Goal: Information Seeking & Learning: Learn about a topic

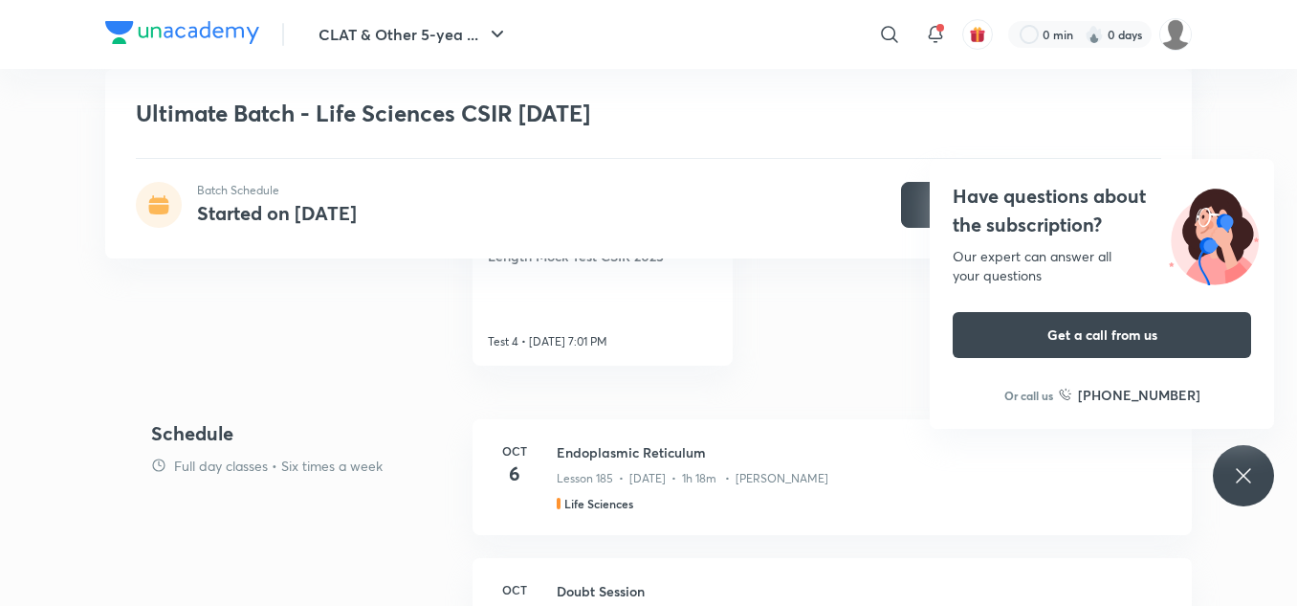
scroll to position [942, 0]
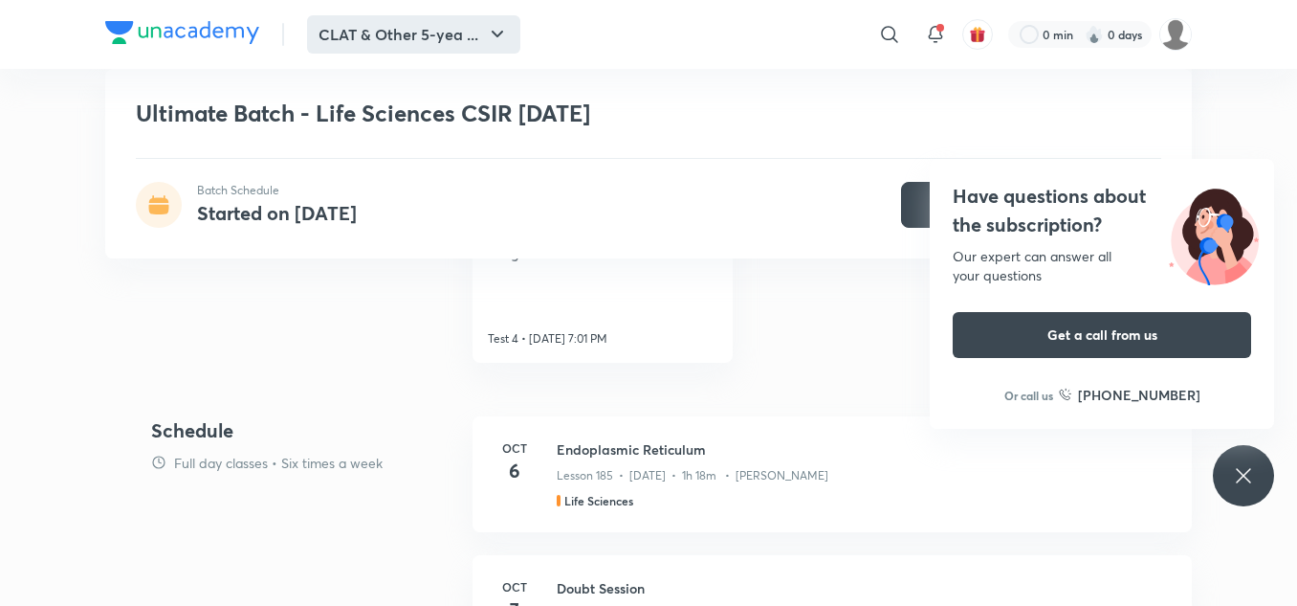
click at [452, 18] on button "CLAT & Other 5-yea ..." at bounding box center [413, 34] width 213 height 38
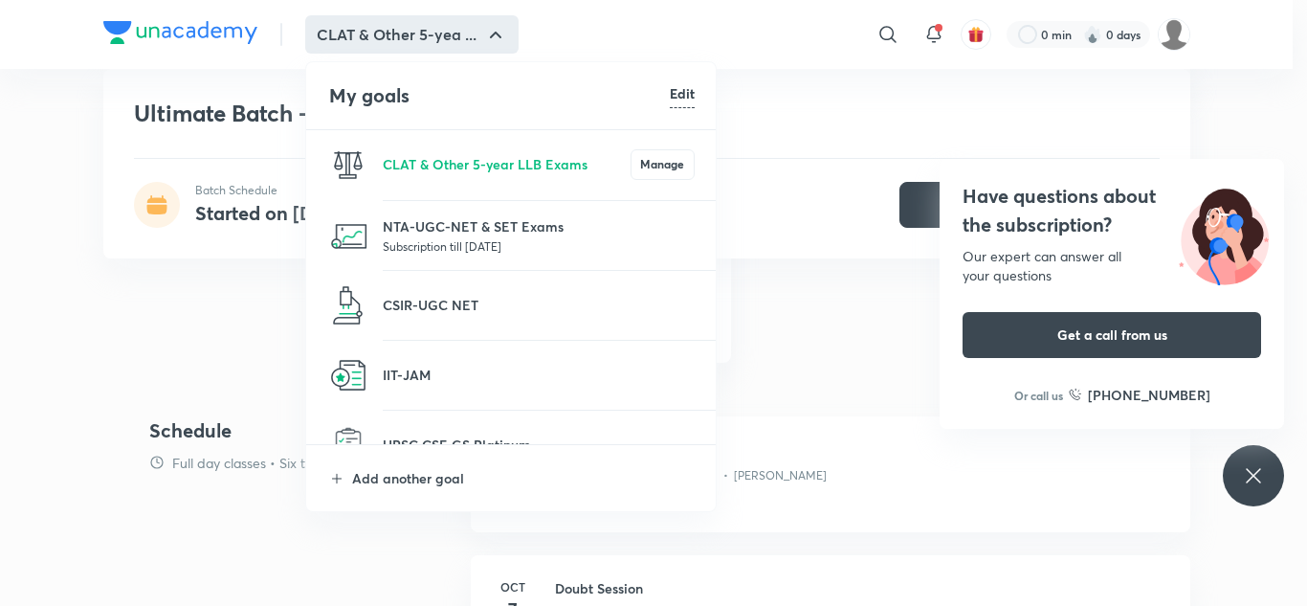
click at [78, 438] on div at bounding box center [653, 303] width 1307 height 606
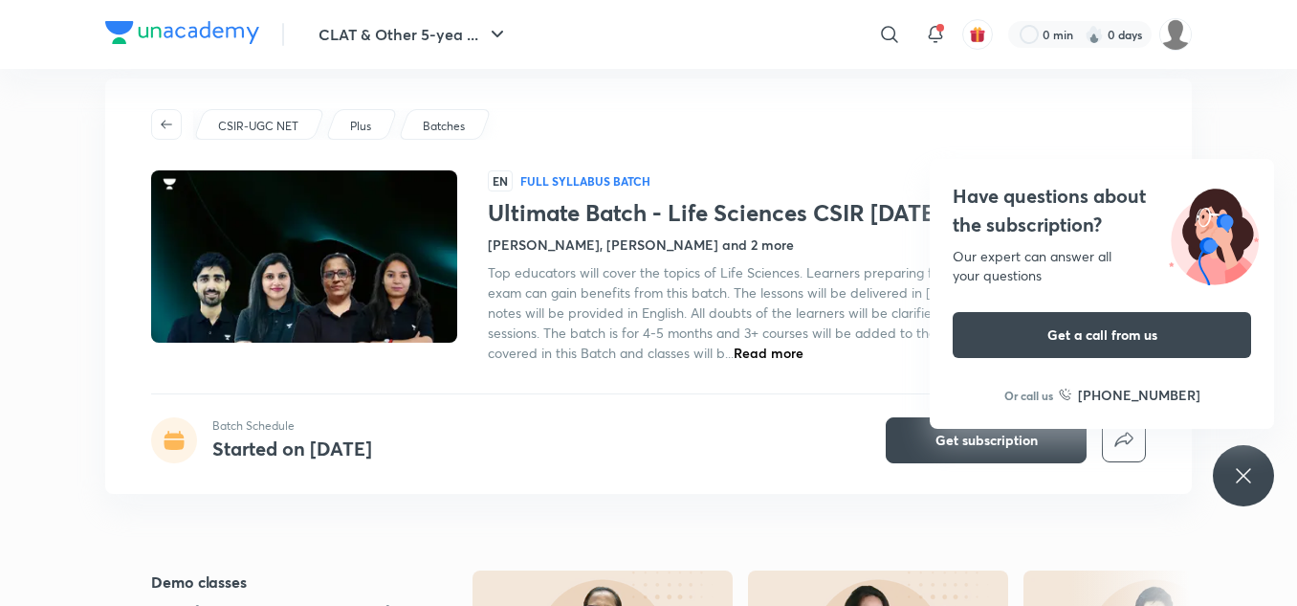
scroll to position [28, 0]
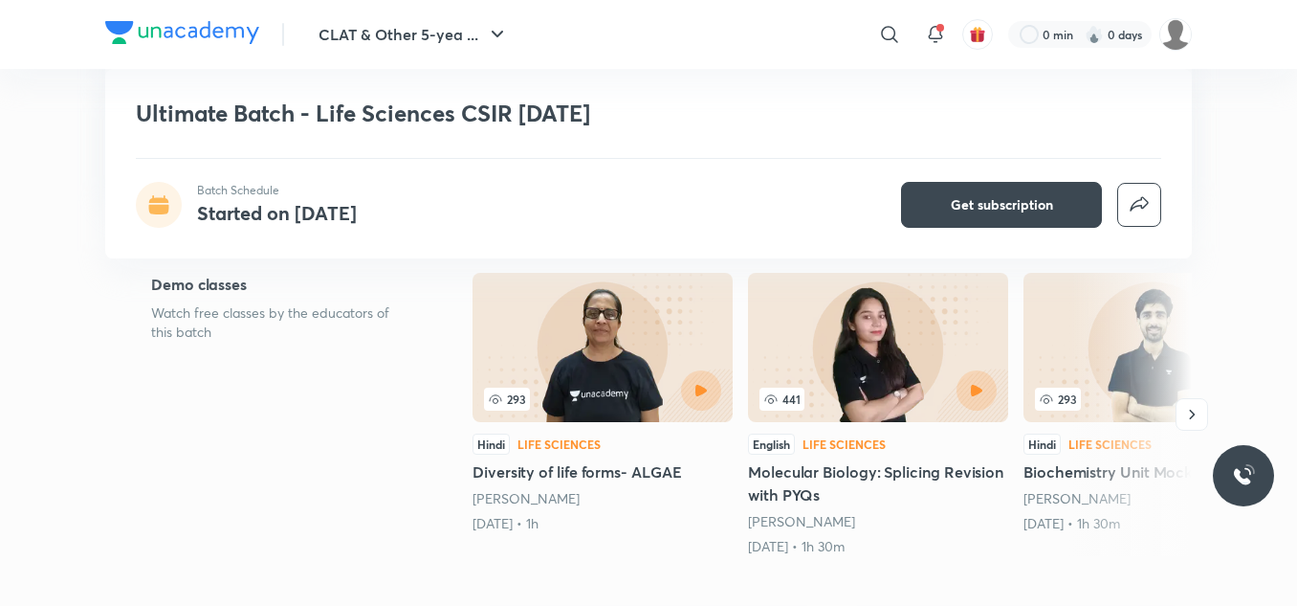
scroll to position [325, 0]
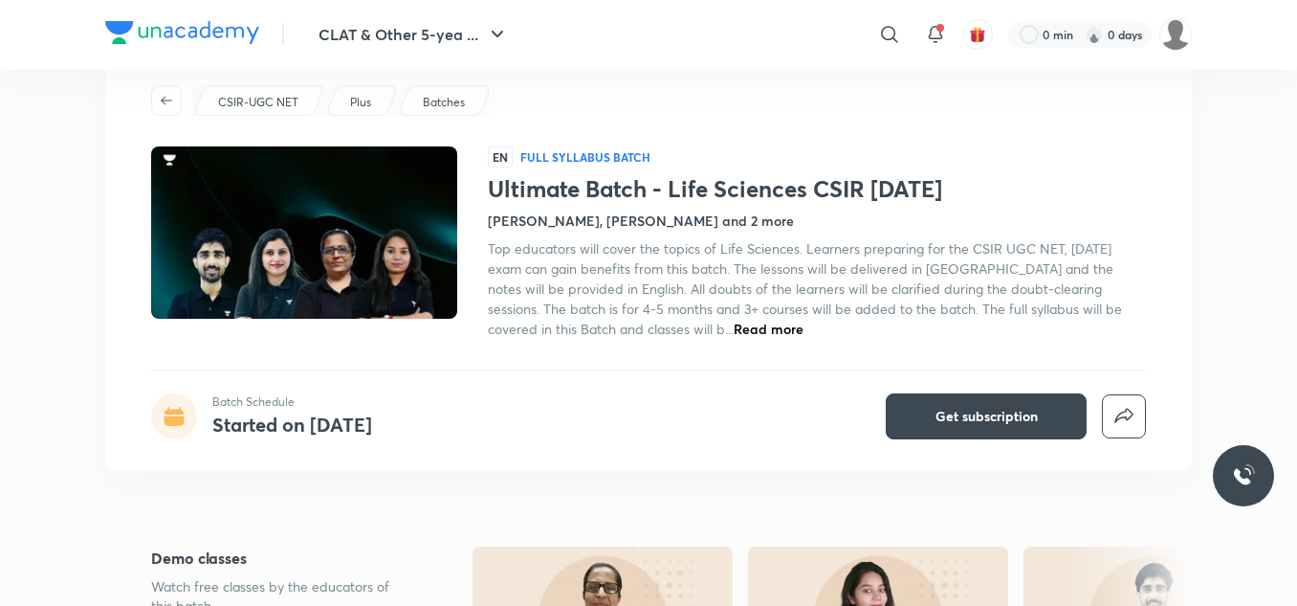
scroll to position [54, 0]
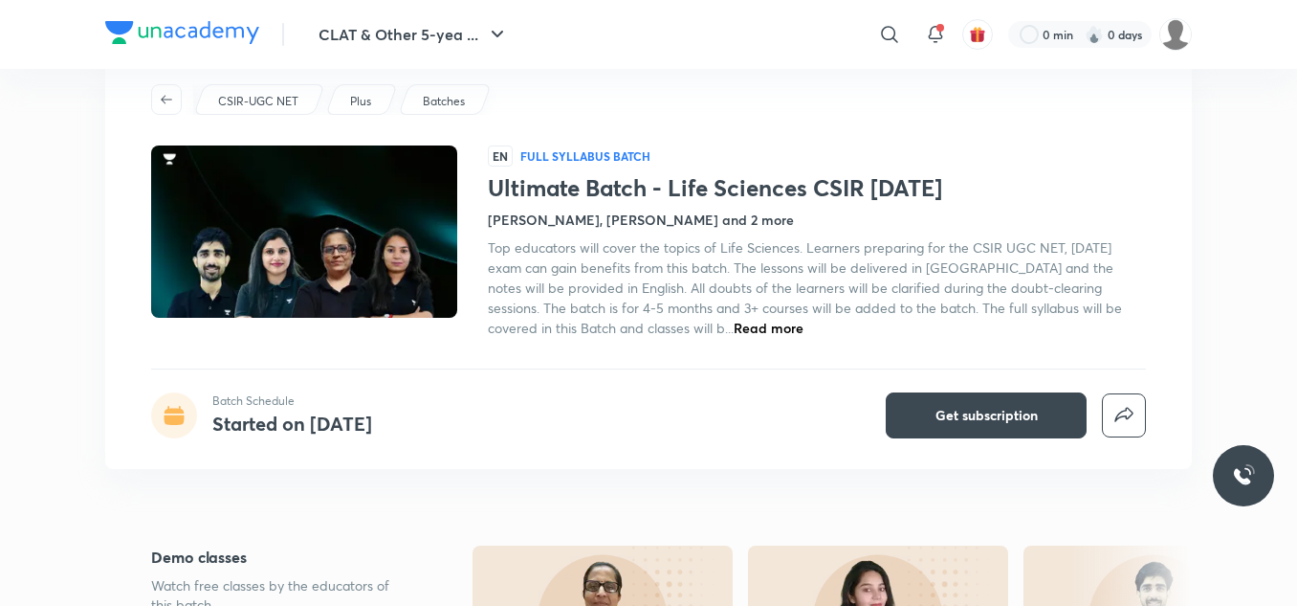
click at [734, 322] on span "Read more" at bounding box center [769, 328] width 70 height 18
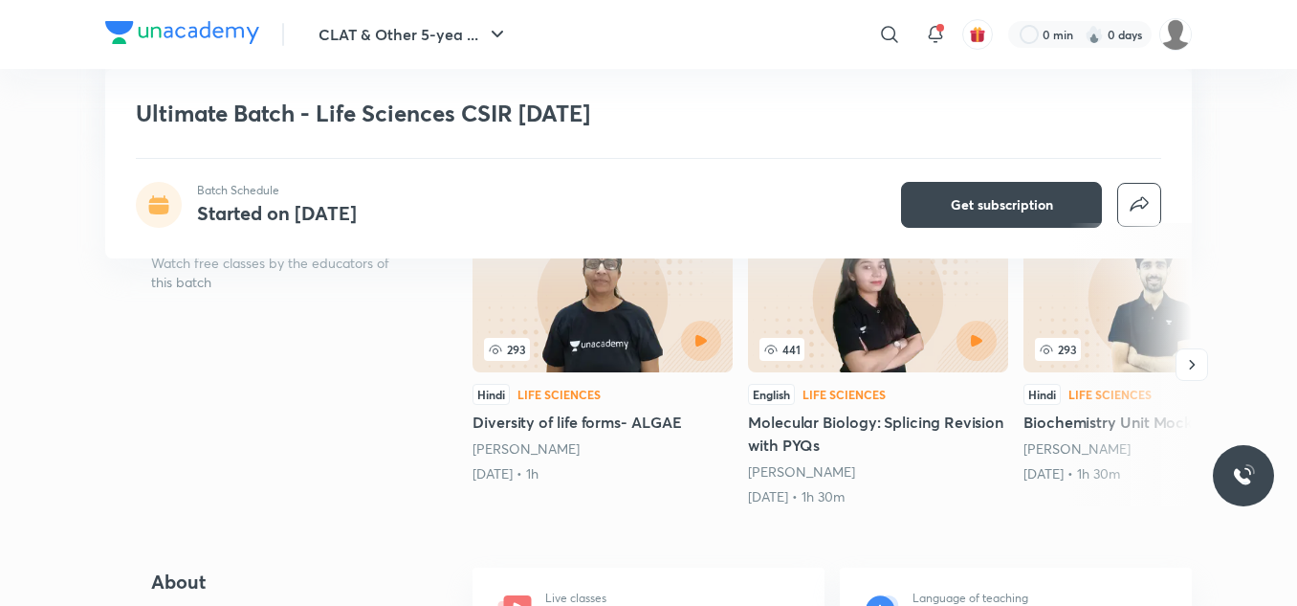
scroll to position [377, 0]
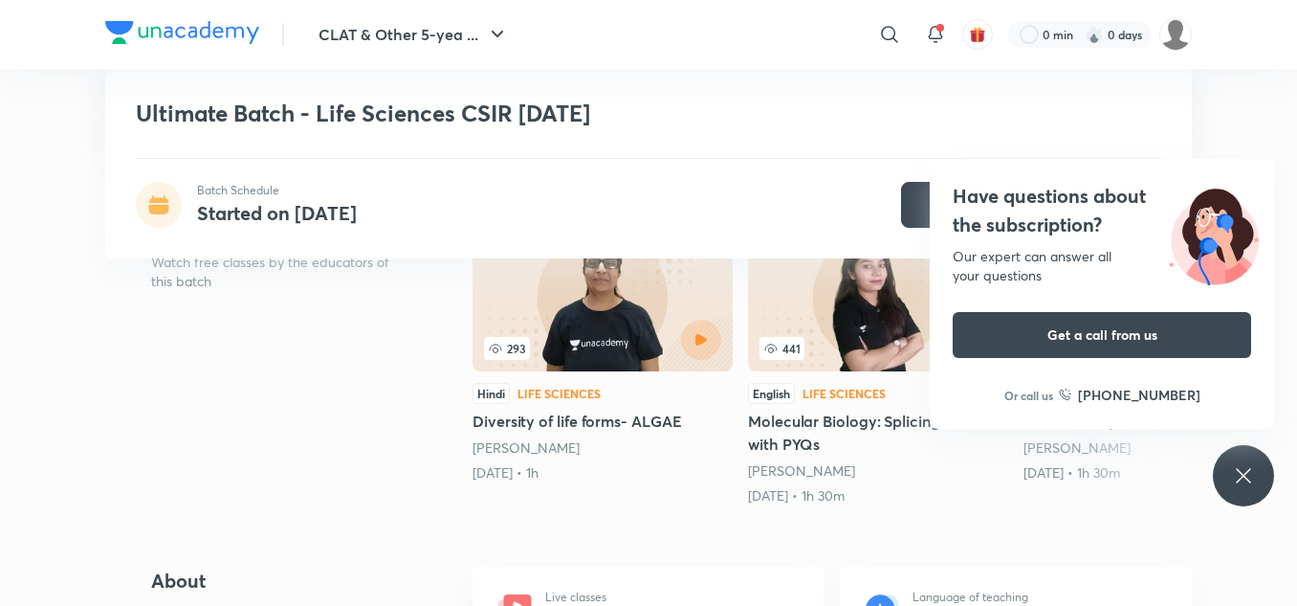
drag, startPoint x: 1102, startPoint y: 520, endPoint x: 1264, endPoint y: 466, distance: 170.6
click at [1264, 466] on div "Have questions about the subscription? Our expert can answer all your questions…" at bounding box center [1243, 475] width 61 height 61
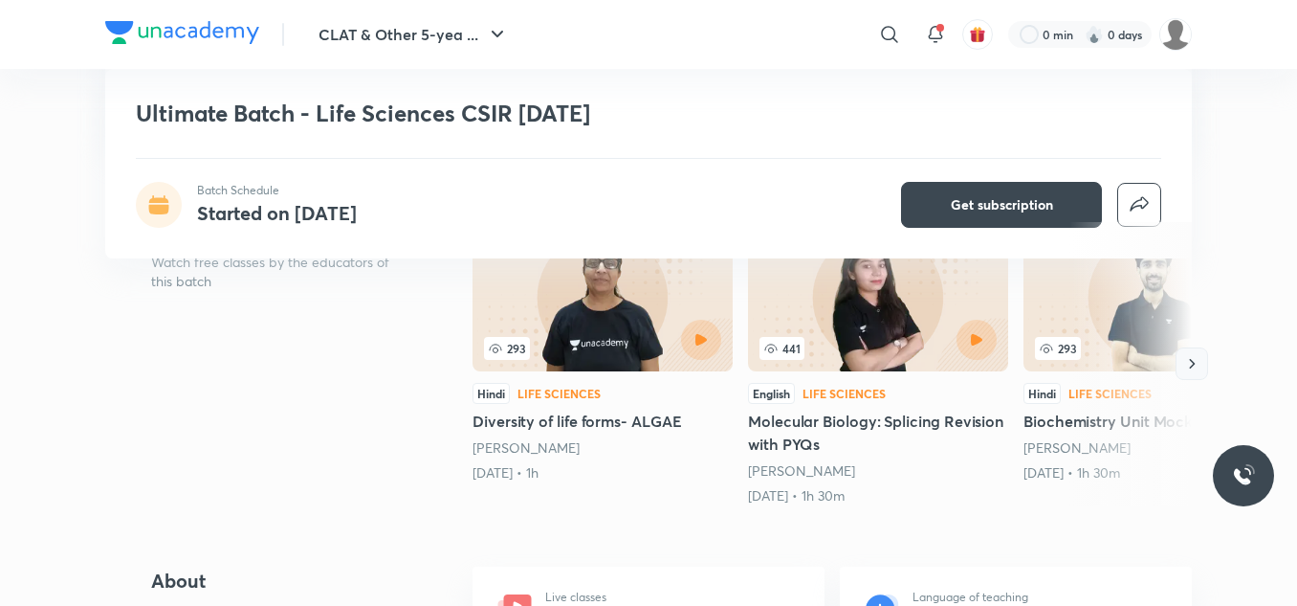
click at [1188, 363] on icon "button" at bounding box center [1192, 363] width 19 height 19
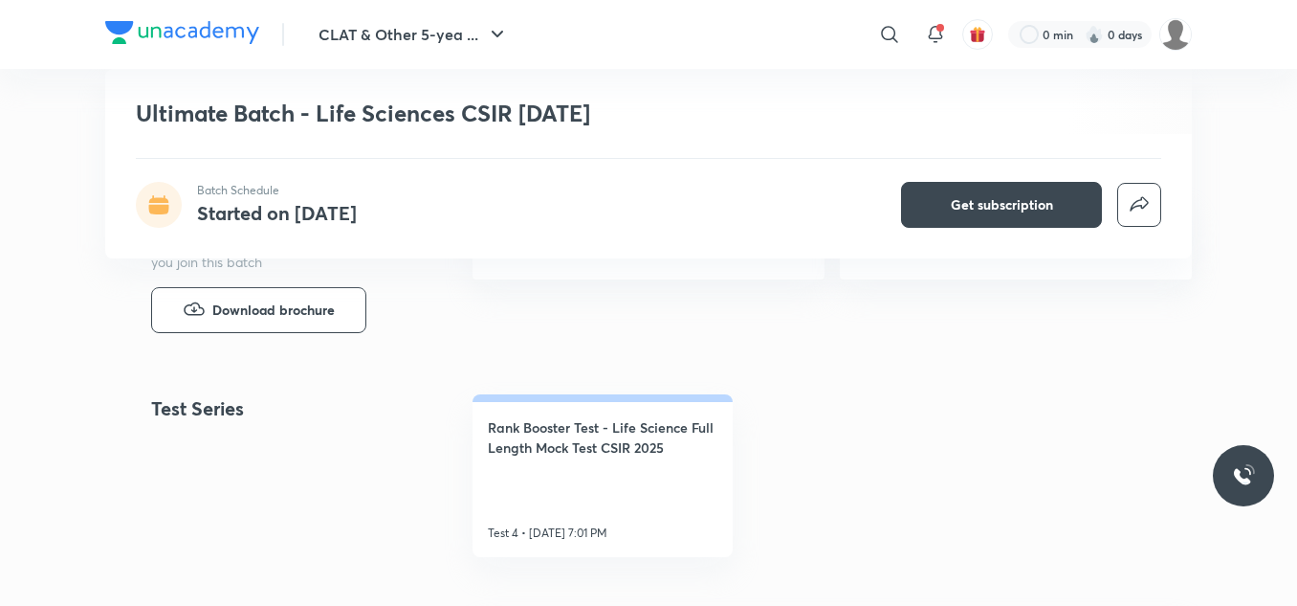
scroll to position [749, 0]
drag, startPoint x: 247, startPoint y: 413, endPoint x: 568, endPoint y: 486, distance: 329.6
click at [568, 486] on div "Test Series Rank Booster Test - Life Science Full Length Mock Test CSIR 2025 Te…" at bounding box center [648, 474] width 1087 height 163
click at [703, 490] on link "Rank Booster Test - Life Science Full Length Mock Test CSIR 2025 Test 4 • Oct 1…" at bounding box center [603, 474] width 260 height 163
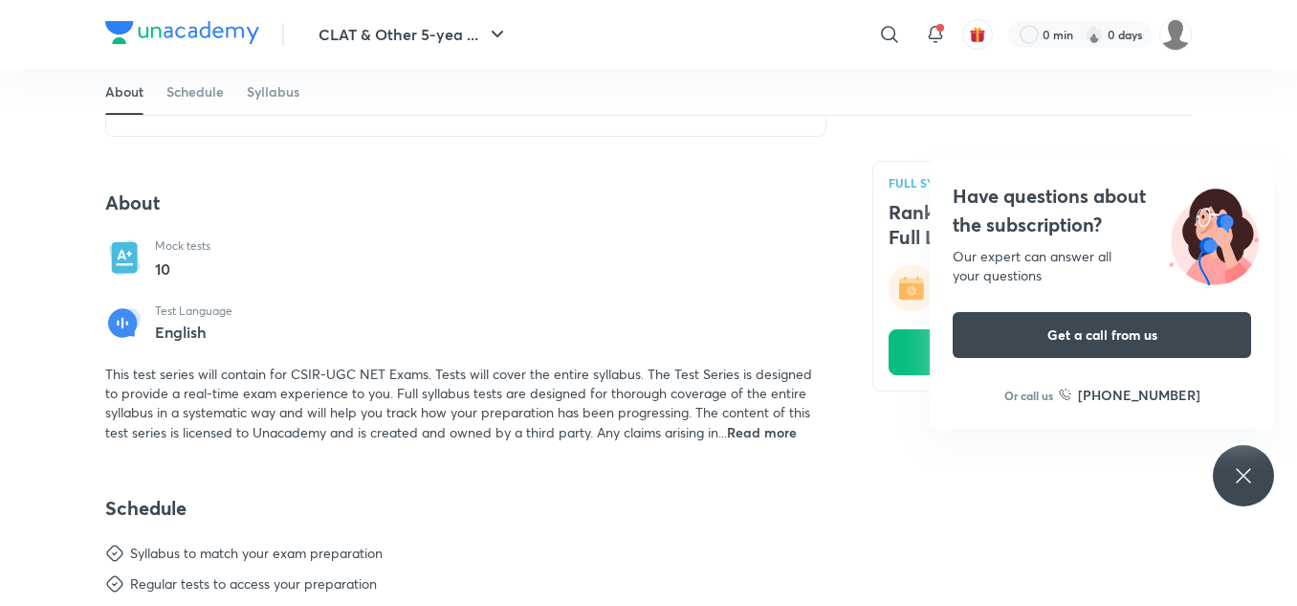
scroll to position [473, 0]
drag, startPoint x: 1247, startPoint y: 474, endPoint x: 1254, endPoint y: 437, distance: 37.2
click at [1254, 437] on div "CLAT & Other 5-yea ... ​ 0 min 0 days FULL SYLLABUS TEST Rank Booster Test - Li…" at bounding box center [648, 548] width 1297 height 2043
click at [1229, 482] on div "Have questions about the subscription? Our expert can answer all your questions…" at bounding box center [1243, 475] width 61 height 61
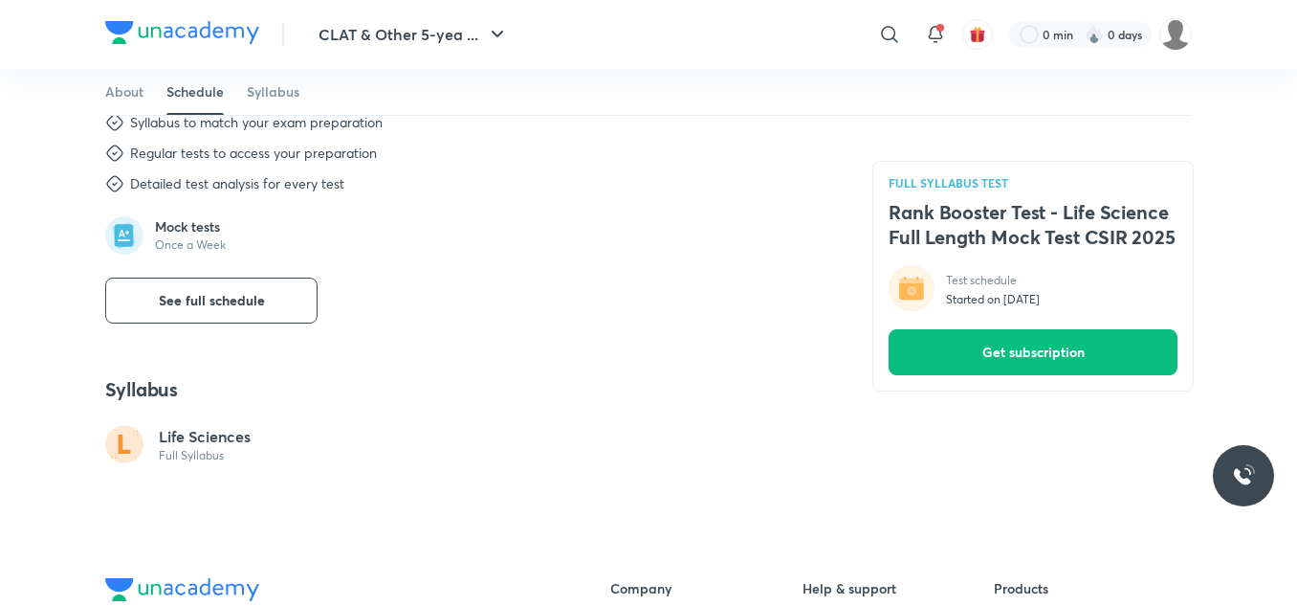
scroll to position [903, 0]
click at [294, 299] on button "See full schedule" at bounding box center [211, 301] width 212 height 46
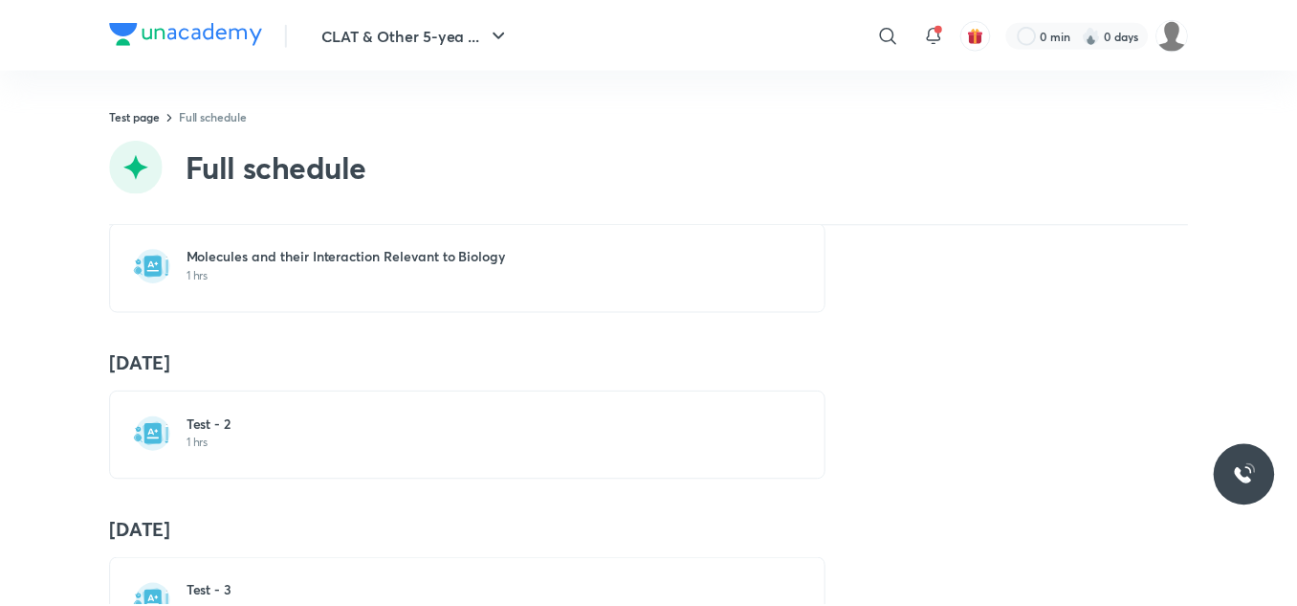
scroll to position [241, 0]
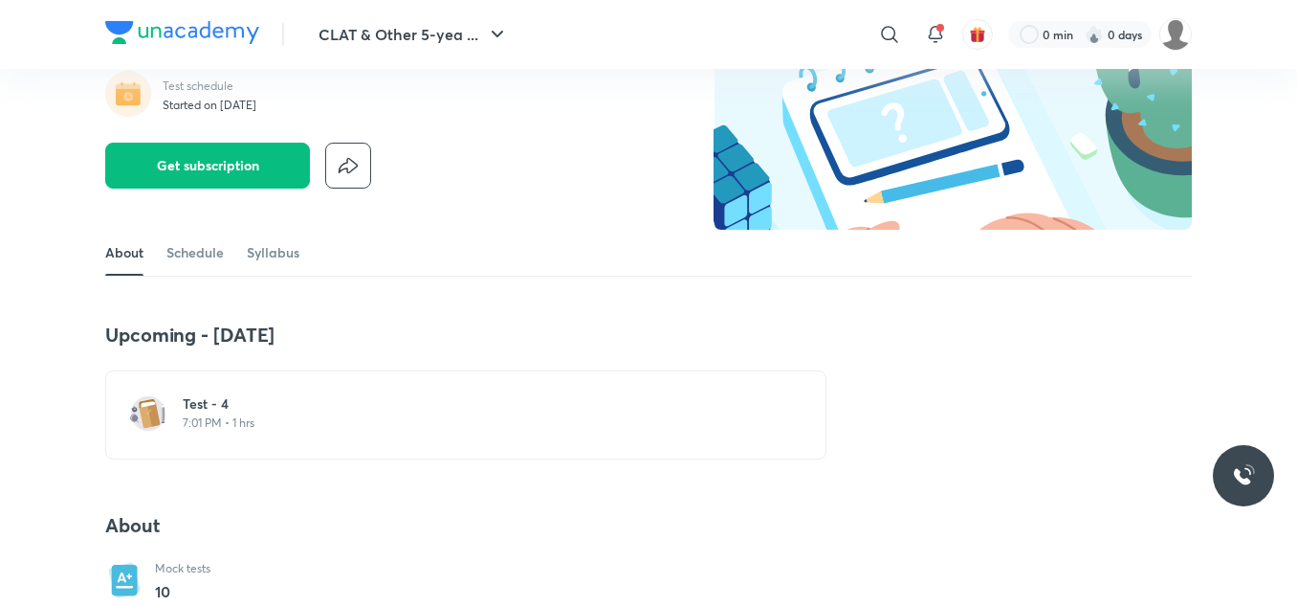
scroll to position [154, 0]
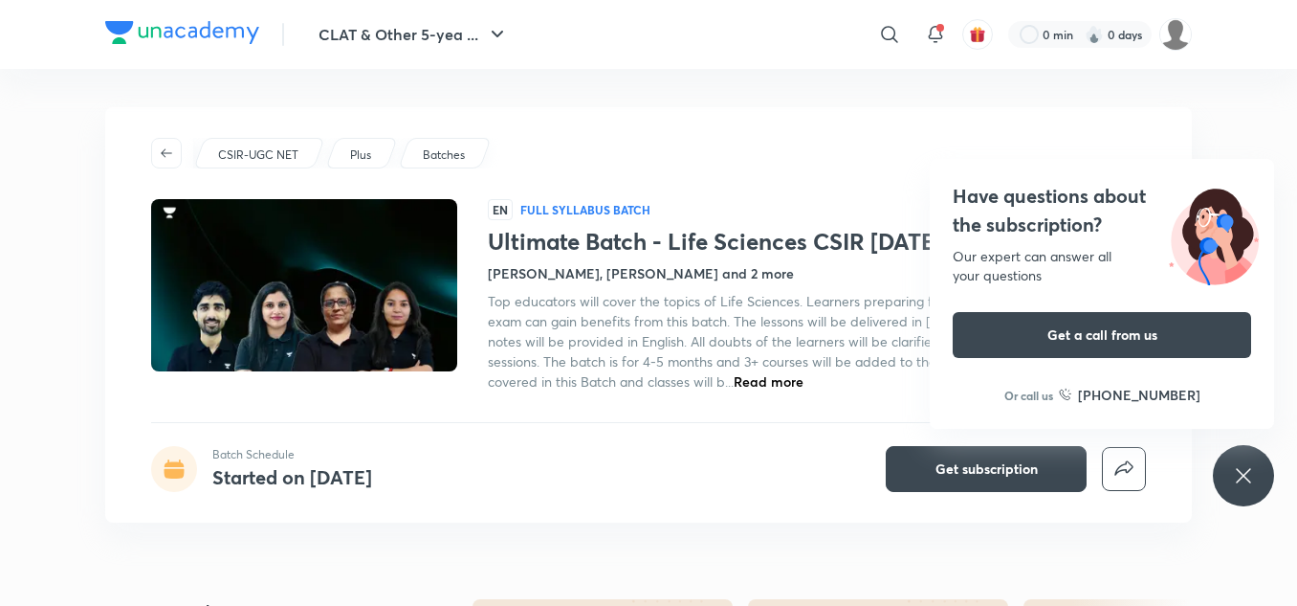
click at [1251, 472] on icon at bounding box center [1243, 475] width 23 height 23
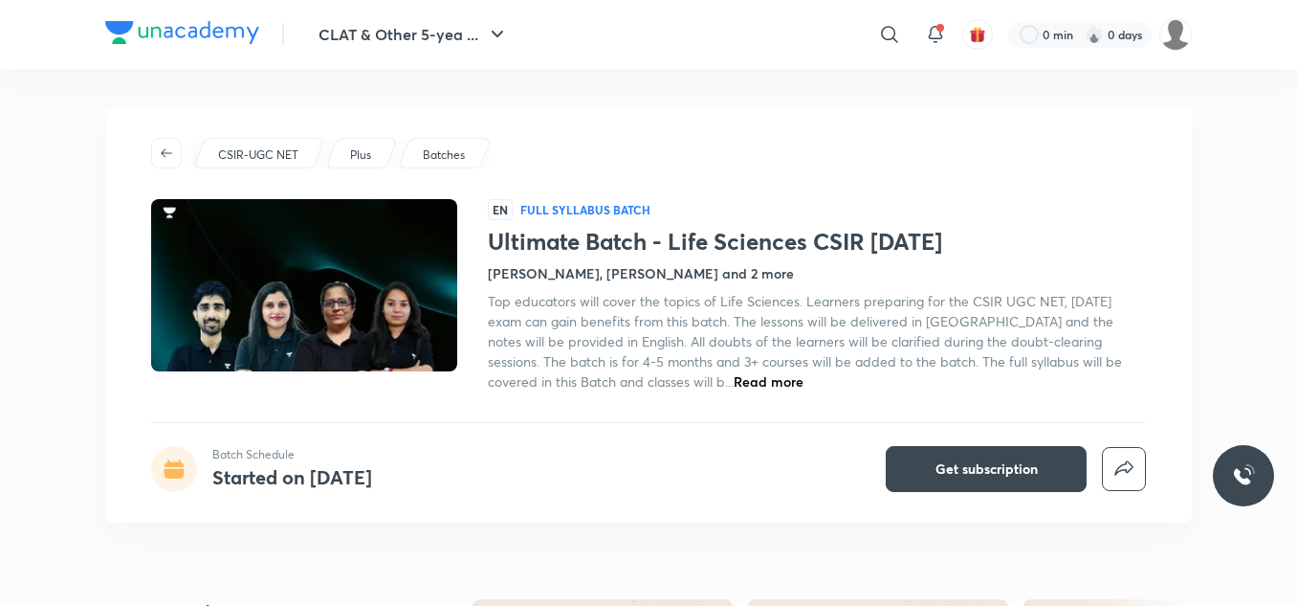
click at [734, 388] on span "Read more" at bounding box center [769, 381] width 70 height 18
click at [750, 397] on div "CSIR-UGC NET Plus Batches EN Full Syllabus Batch Ultimate Batch - Life Sciences…" at bounding box center [648, 314] width 1087 height 415
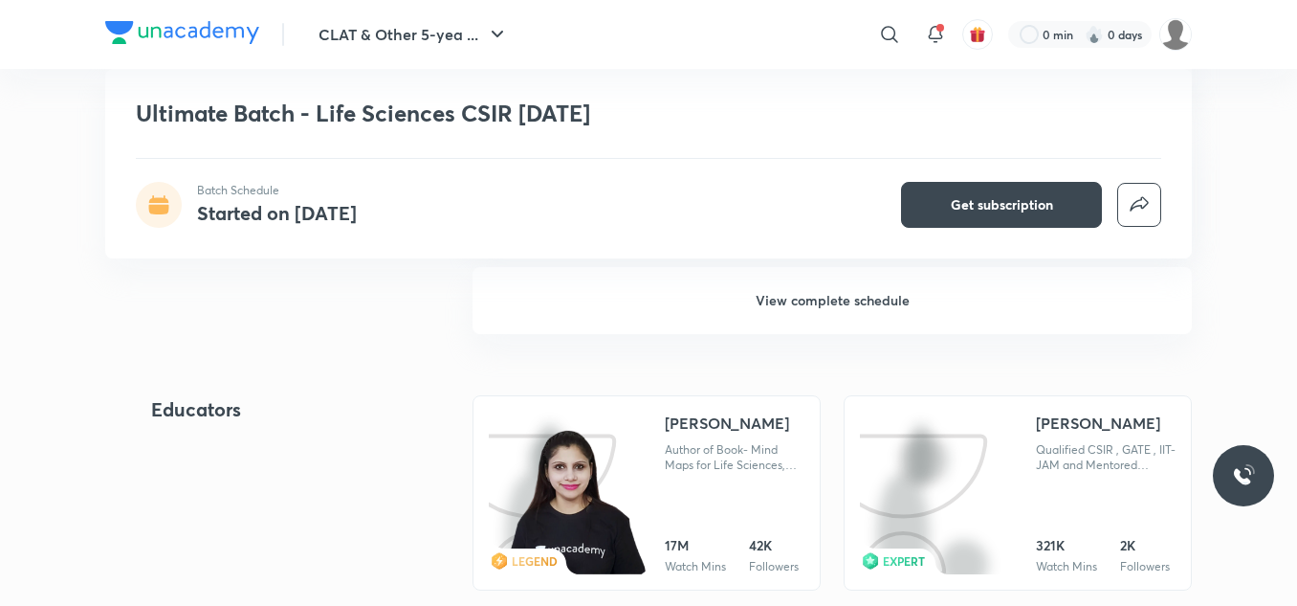
scroll to position [1925, 0]
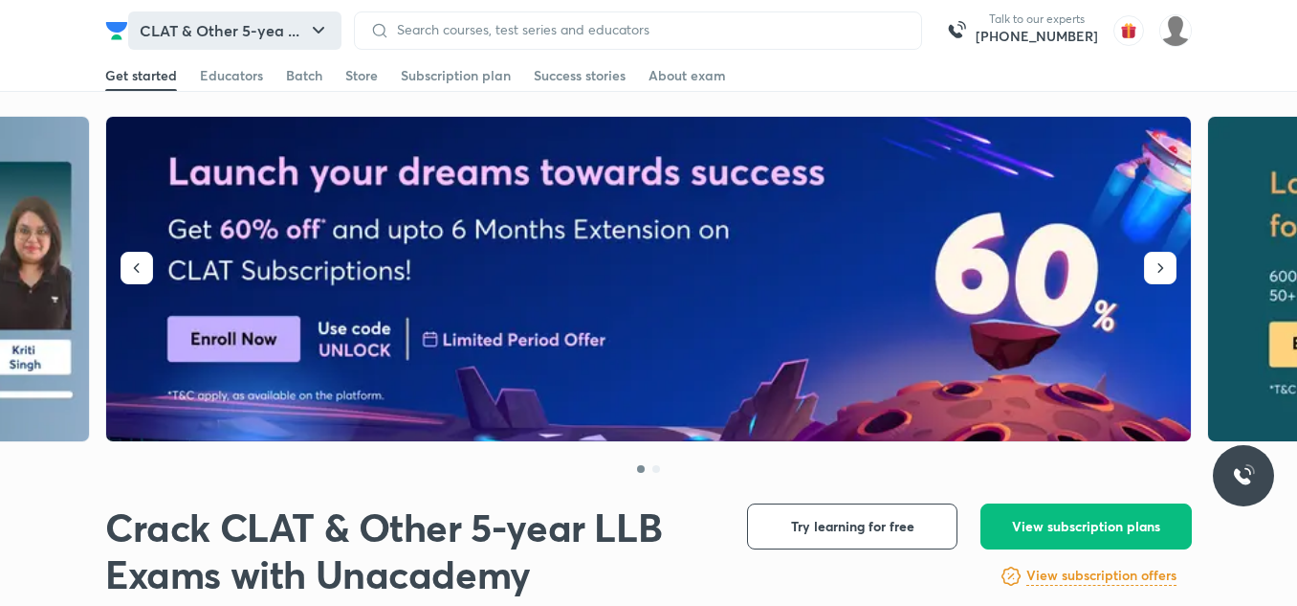
click at [266, 17] on button "CLAT & Other 5-yea ..." at bounding box center [234, 30] width 213 height 38
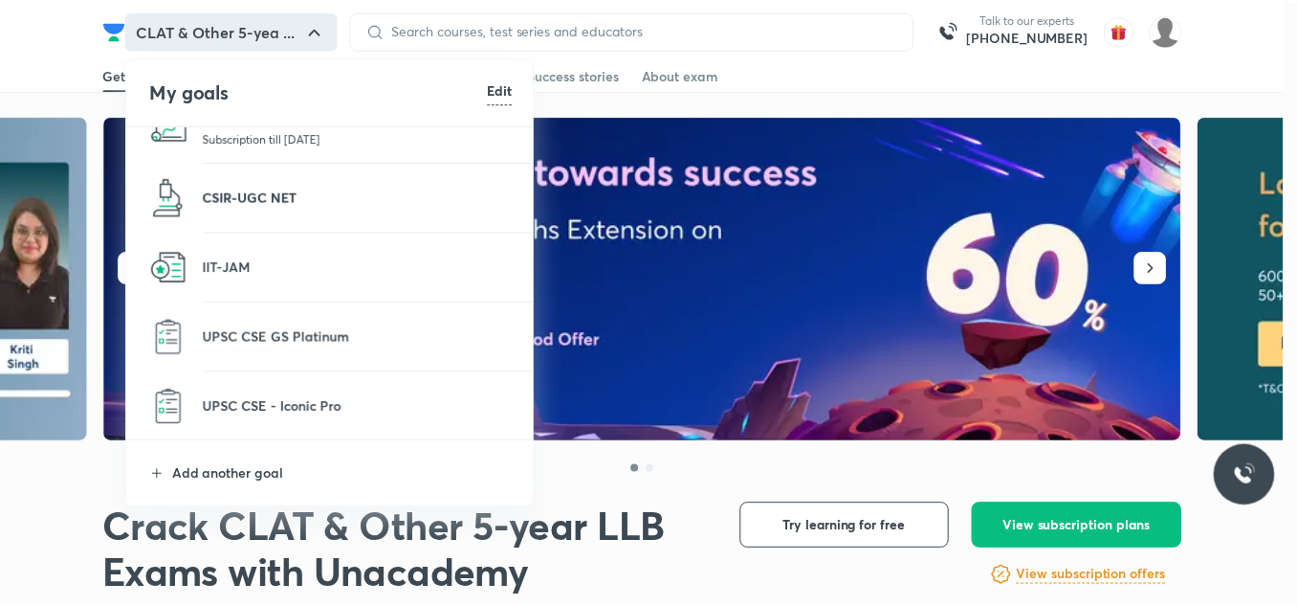
scroll to position [77, 0]
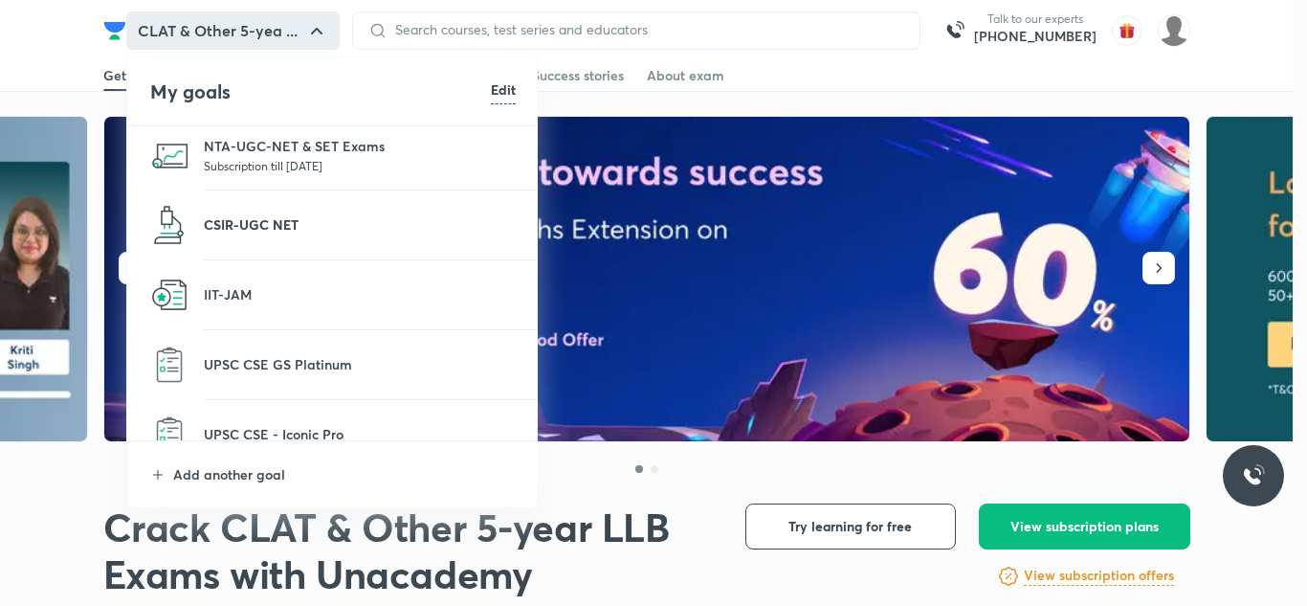
click at [245, 214] on p "CSIR-UGC NET" at bounding box center [360, 224] width 312 height 20
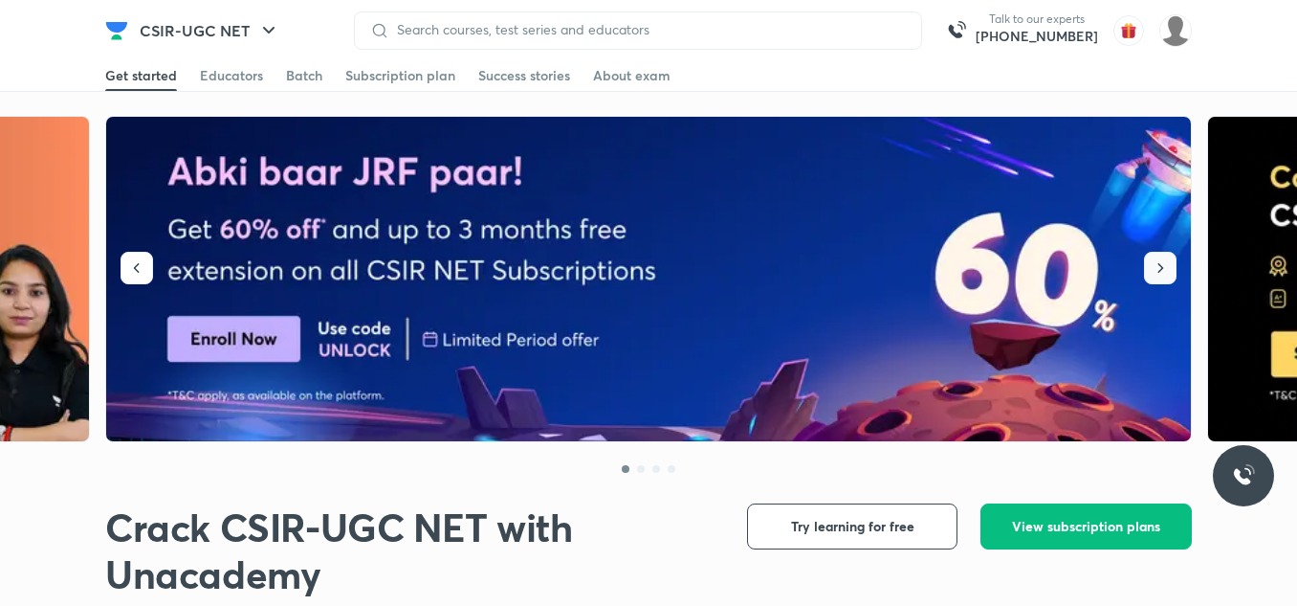
click at [1167, 256] on button "button" at bounding box center [1160, 268] width 33 height 33
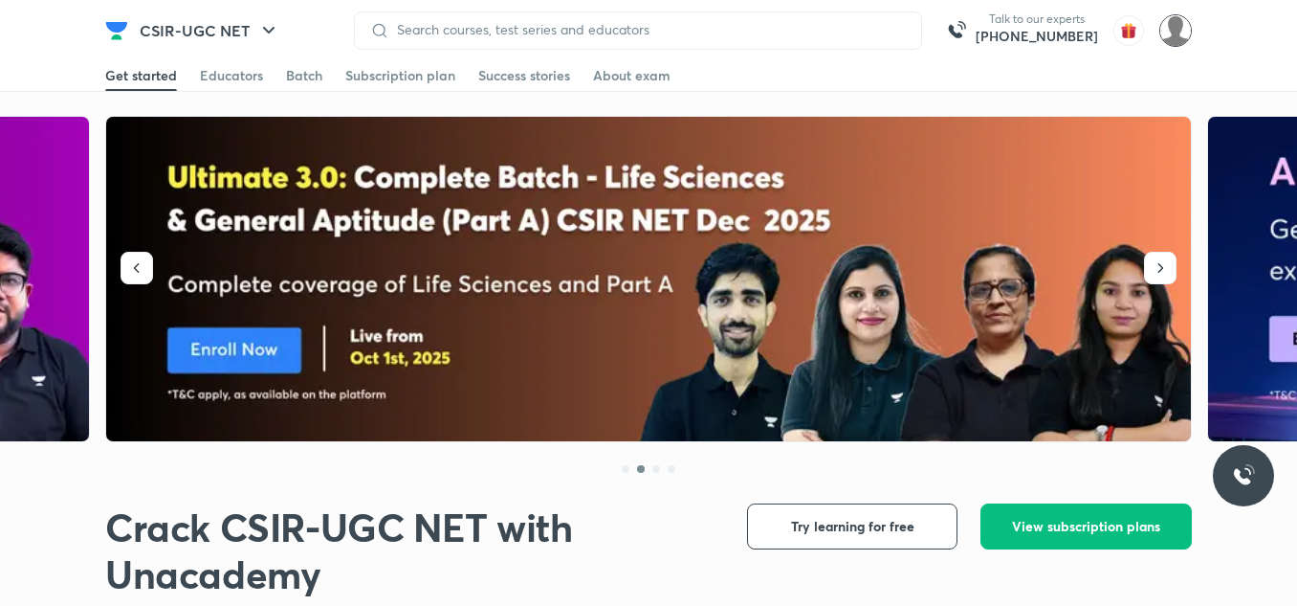
click at [1166, 32] on img at bounding box center [1176, 30] width 33 height 33
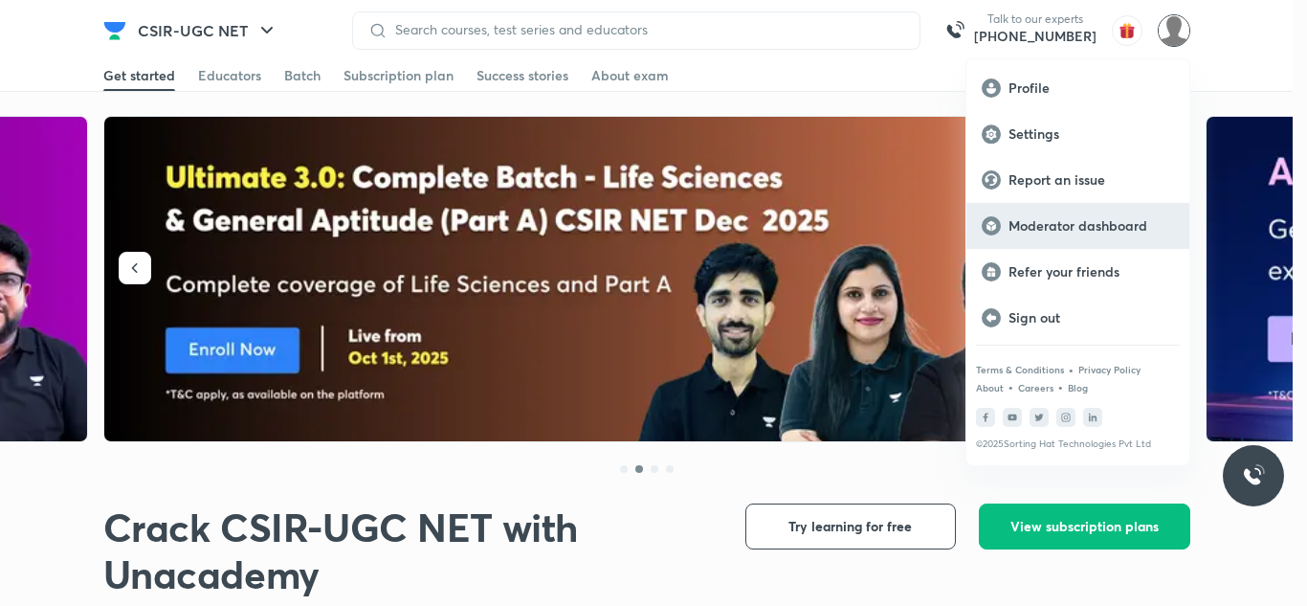
click at [1050, 210] on div "Moderator dashboard" at bounding box center [1077, 226] width 223 height 46
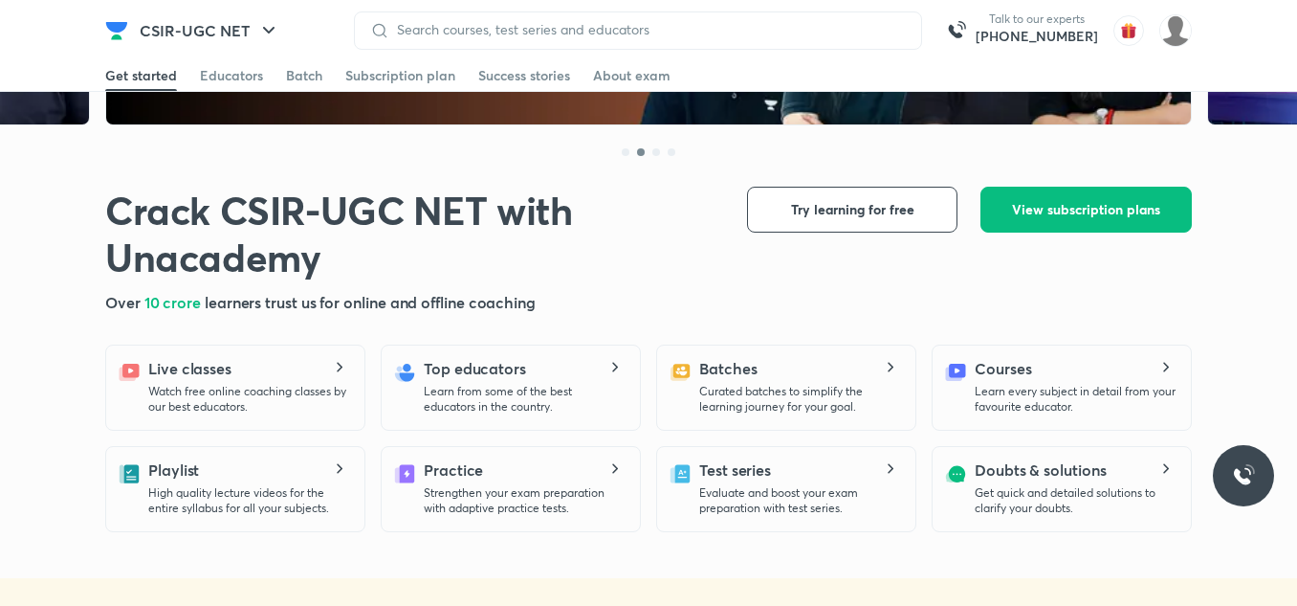
scroll to position [322, 0]
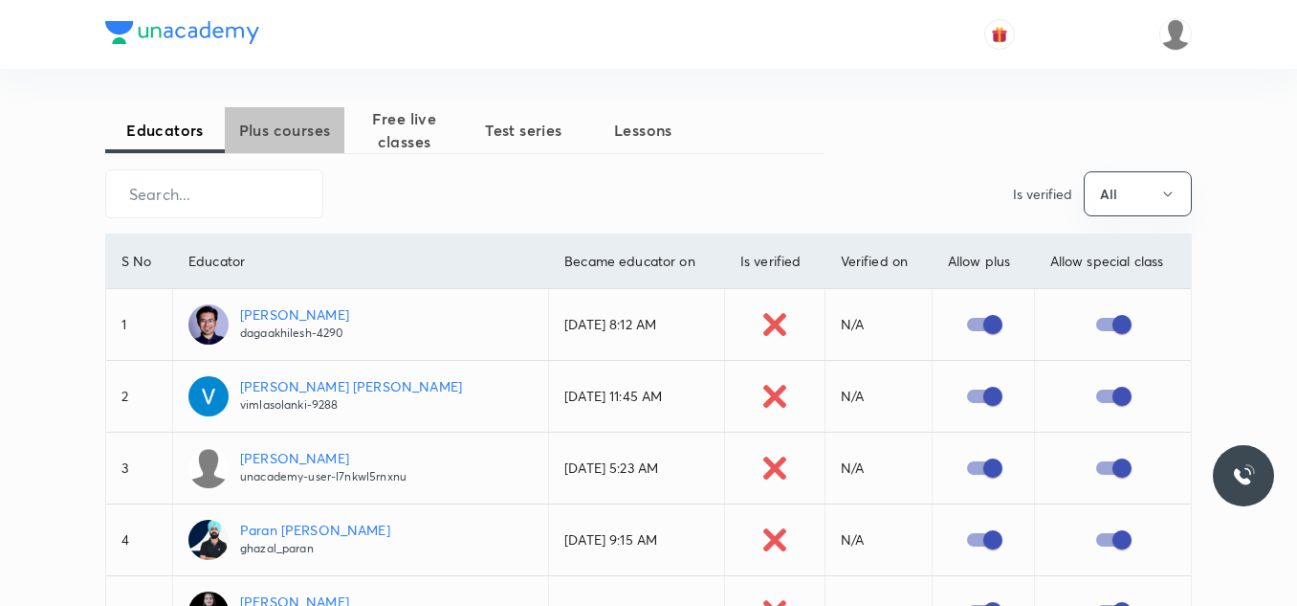
click at [327, 131] on span "Plus courses" at bounding box center [285, 130] width 120 height 23
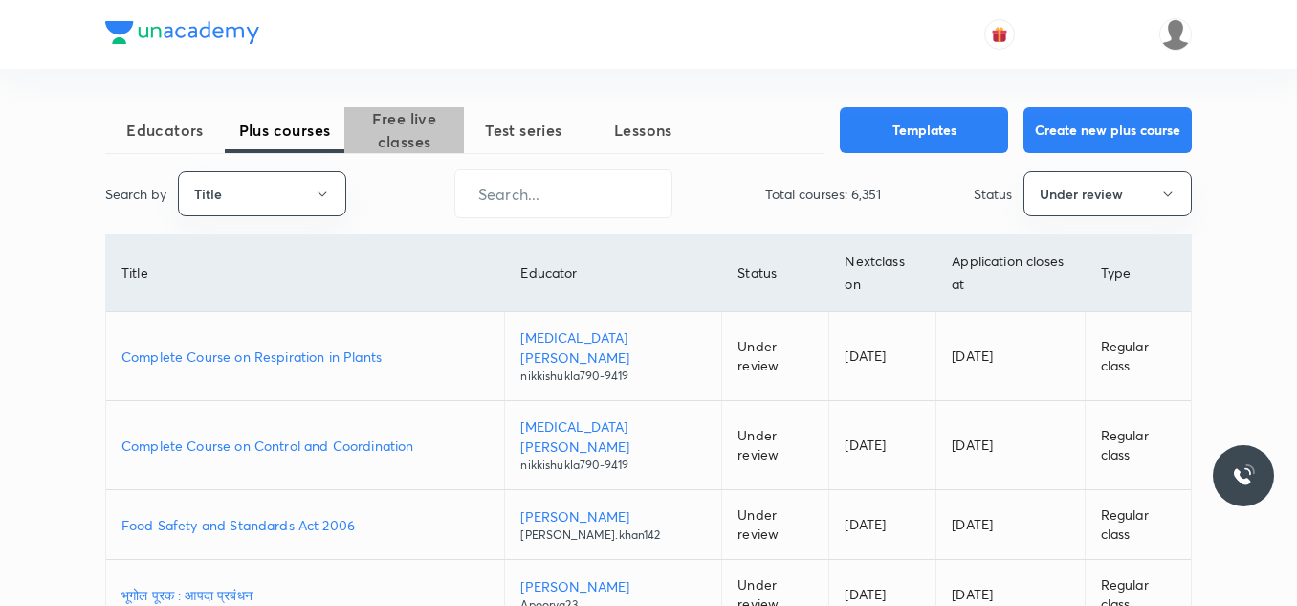
click at [413, 129] on span "Free live classes" at bounding box center [404, 130] width 120 height 46
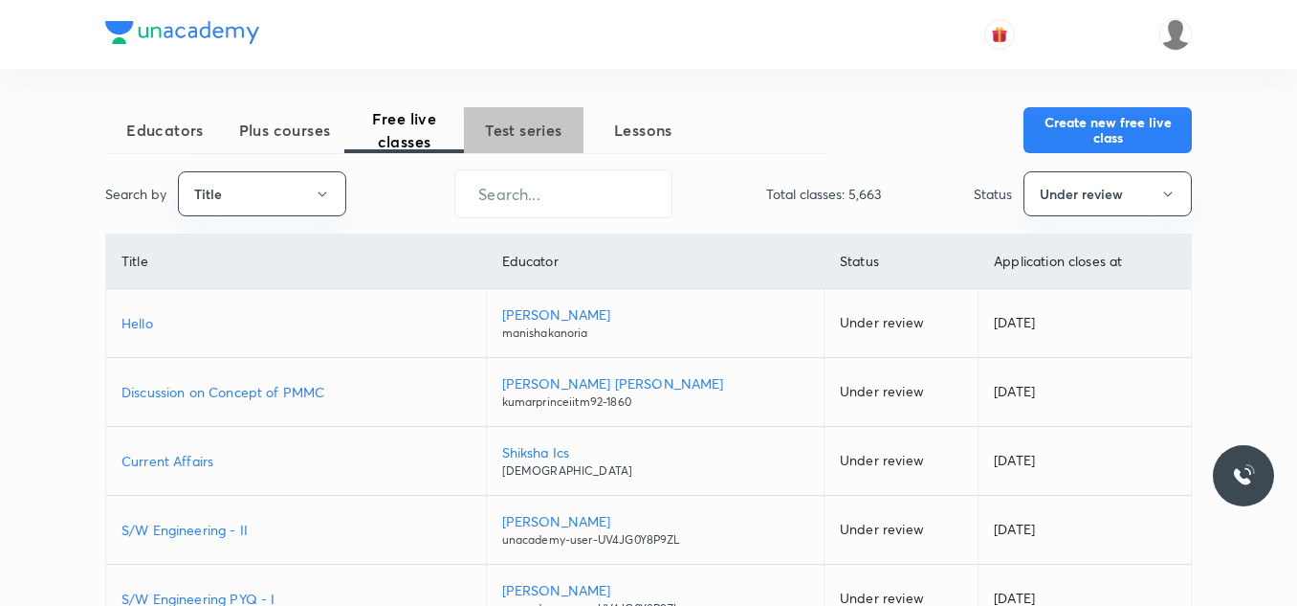
click at [503, 136] on span "Test series" at bounding box center [524, 130] width 120 height 23
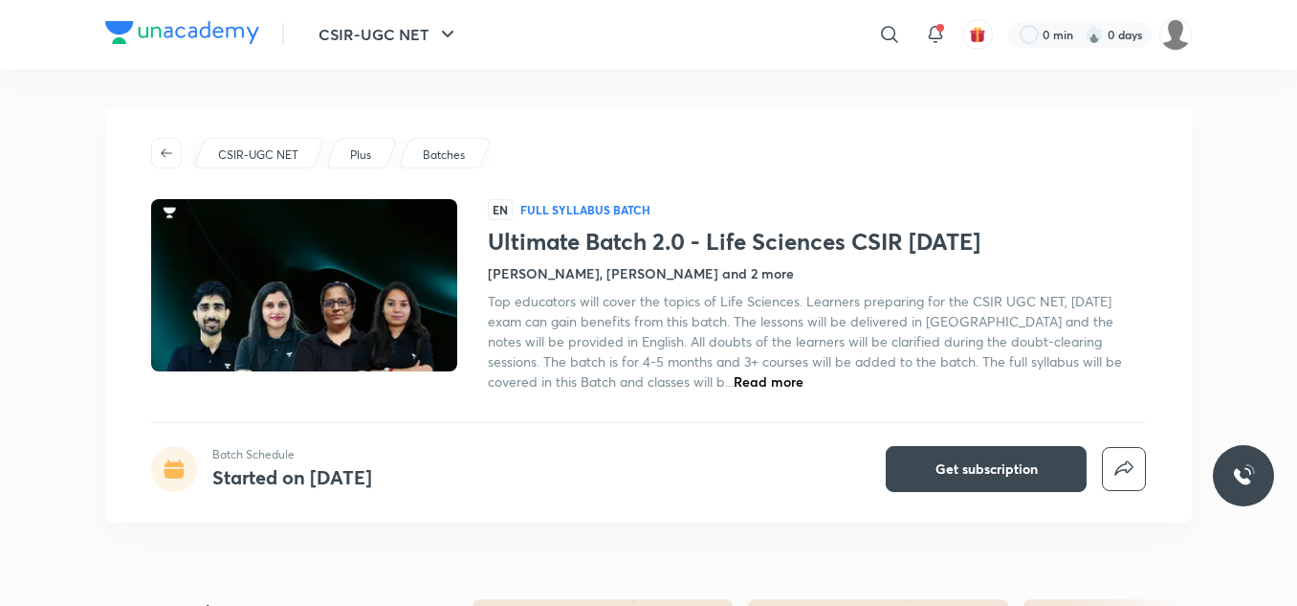
click at [110, 148] on div "CSIR-UGC NET Plus Batches EN Full Syllabus Batch Ultimate Batch 2.0 - Life Scie…" at bounding box center [648, 314] width 1087 height 415
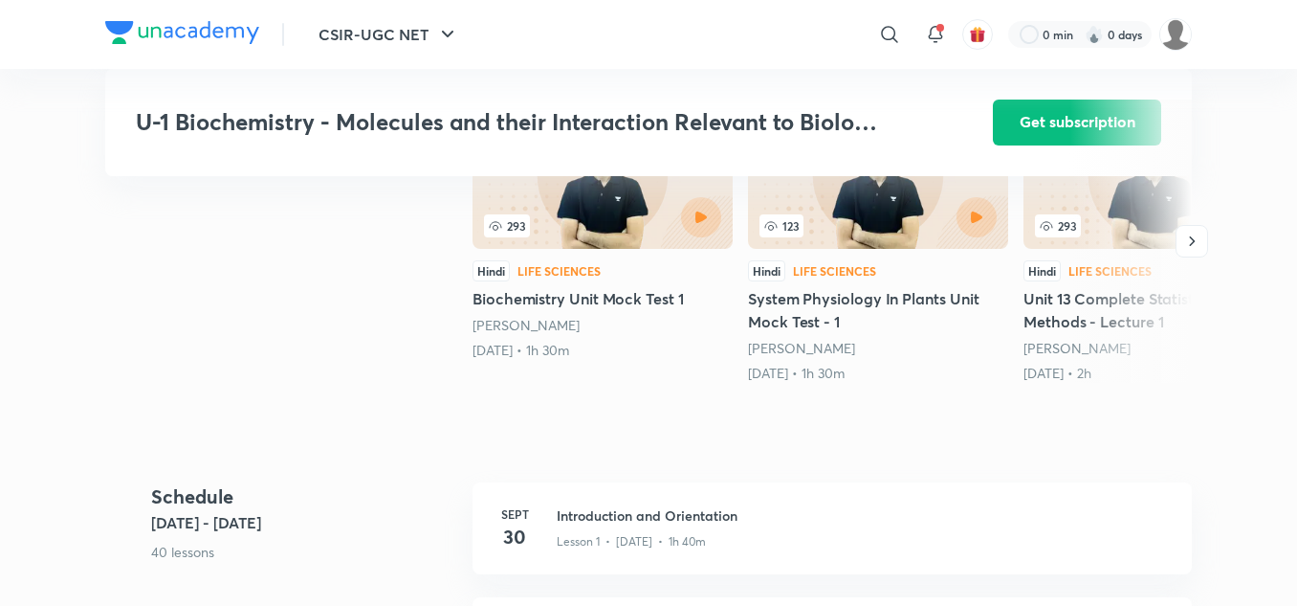
scroll to position [577, 0]
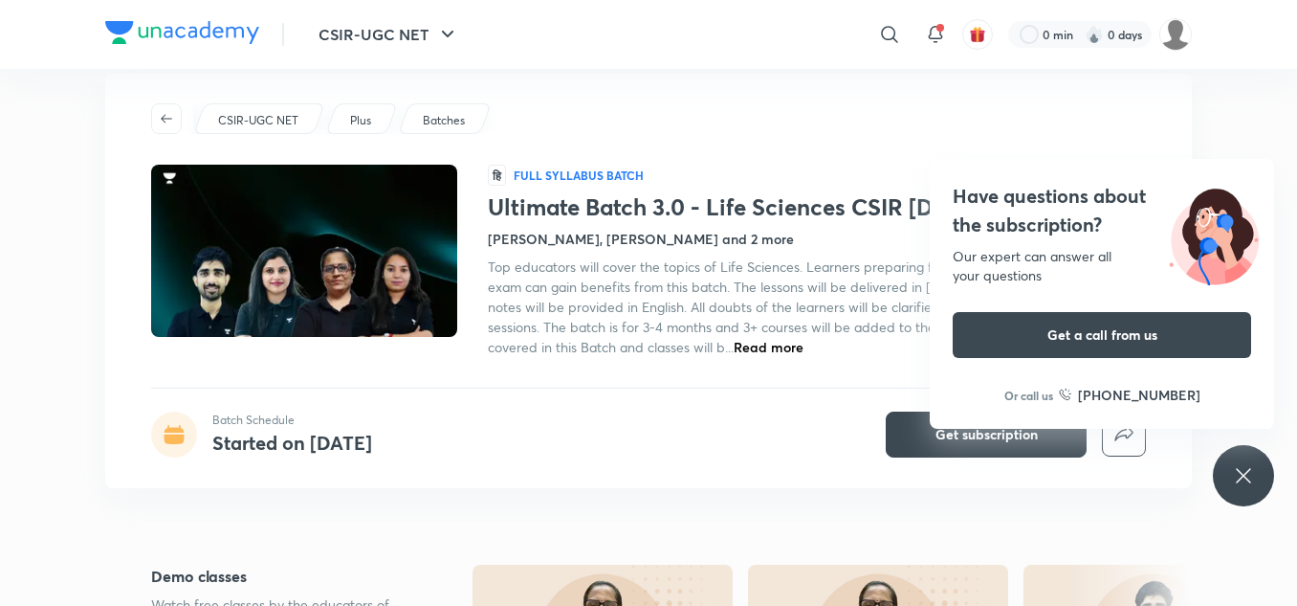
scroll to position [35, 0]
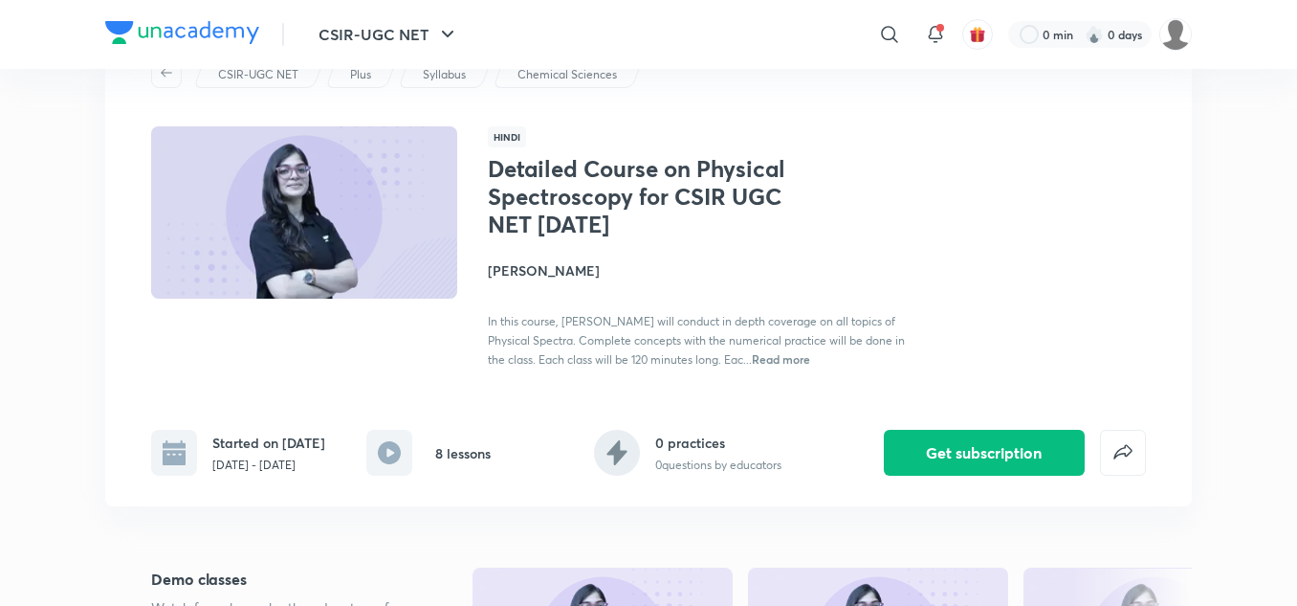
scroll to position [81, 0]
